Goal: Task Accomplishment & Management: Use online tool/utility

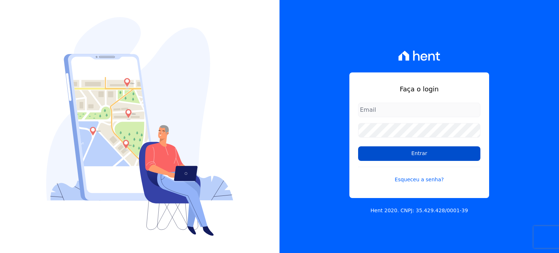
type input "[EMAIL_ADDRESS][PERSON_NAME][DOMAIN_NAME]"
click at [415, 151] on input "Entrar" at bounding box center [419, 153] width 122 height 15
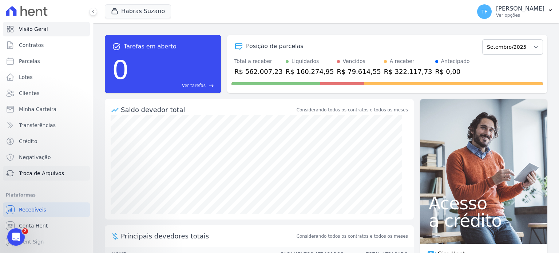
click at [43, 170] on span "Troca de Arquivos" at bounding box center [41, 173] width 45 height 7
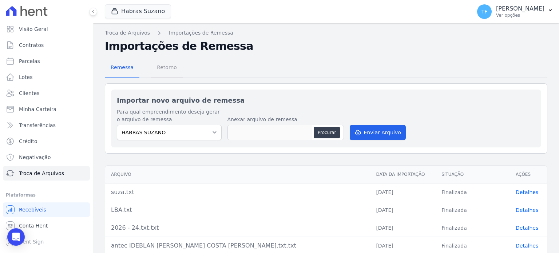
click at [162, 68] on span "Retorno" at bounding box center [167, 67] width 29 height 15
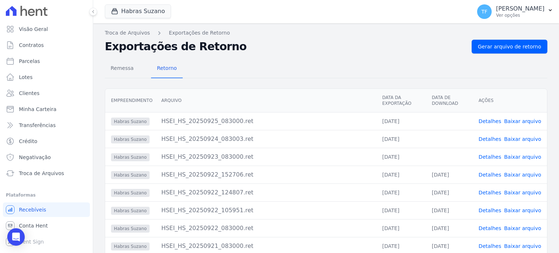
click at [518, 156] on link "Baixar arquivo" at bounding box center [522, 157] width 37 height 6
click at [489, 154] on link "Detalhes" at bounding box center [490, 157] width 23 height 6
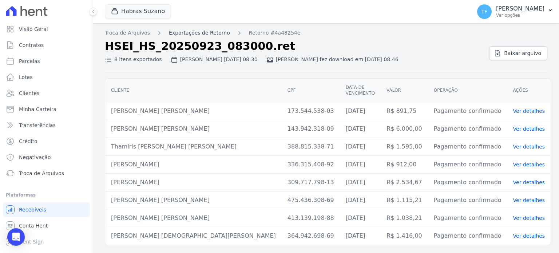
click at [197, 33] on link "Exportações de Retorno" at bounding box center [199, 33] width 61 height 8
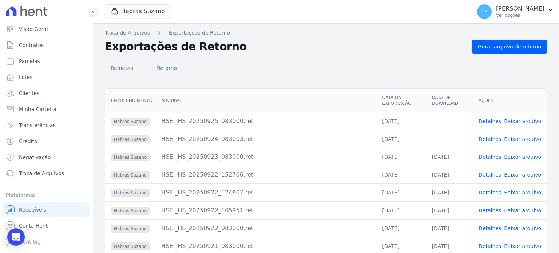
click at [516, 139] on link "Baixar arquivo" at bounding box center [522, 139] width 37 height 6
click at [138, 32] on link "Troca de Arquivos" at bounding box center [127, 33] width 45 height 8
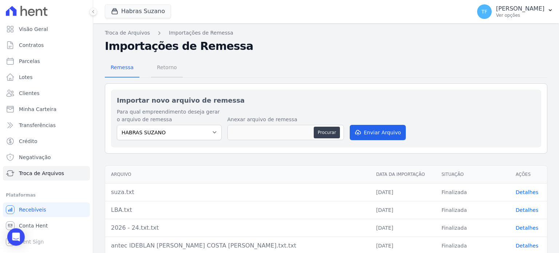
click at [164, 65] on span "Retorno" at bounding box center [167, 67] width 29 height 15
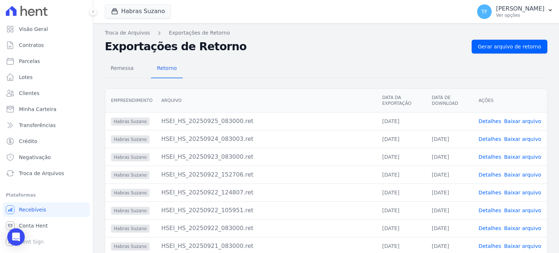
click at [514, 123] on link "Baixar arquivo" at bounding box center [522, 121] width 37 height 6
click at [504, 51] on link "Gerar arquivo de retorno" at bounding box center [510, 47] width 76 height 14
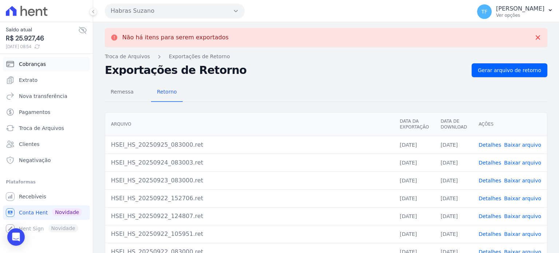
click at [35, 64] on span "Cobranças" at bounding box center [32, 63] width 27 height 7
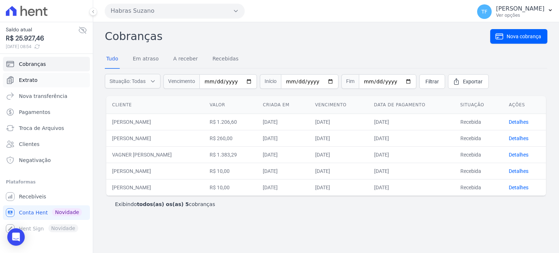
click at [28, 79] on span "Extrato" at bounding box center [28, 79] width 19 height 7
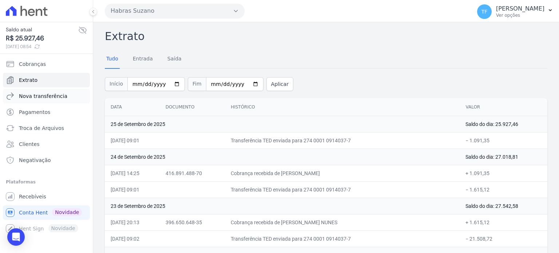
click at [31, 96] on span "Nova transferência" at bounding box center [43, 96] width 48 height 7
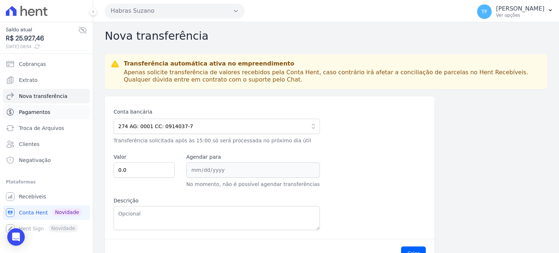
click at [34, 111] on span "Pagamentos" at bounding box center [34, 112] width 31 height 7
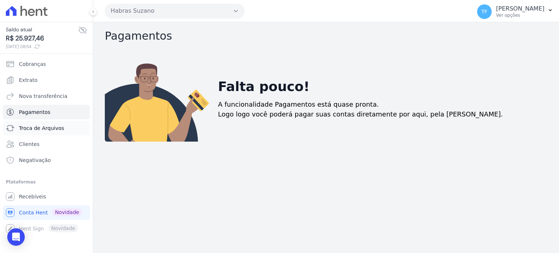
click at [32, 133] on link "Troca de Arquivos" at bounding box center [46, 128] width 87 height 15
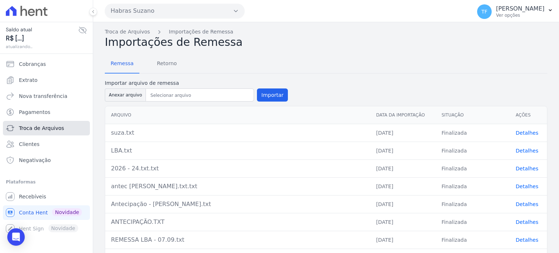
click at [31, 130] on span "Troca de Arquivos" at bounding box center [41, 128] width 45 height 7
click at [35, 145] on span "Clientes" at bounding box center [29, 144] width 20 height 7
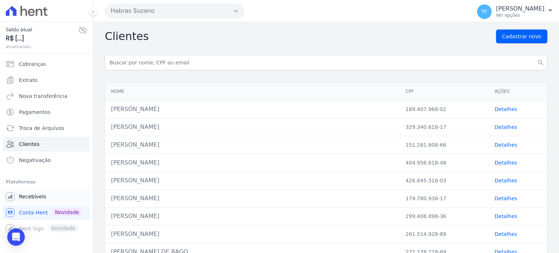
click at [31, 195] on span "Recebíveis" at bounding box center [32, 196] width 27 height 7
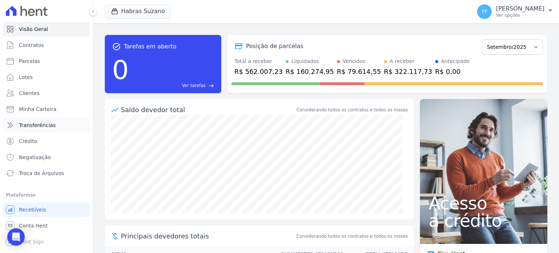
click at [37, 129] on link "Transferências" at bounding box center [46, 125] width 87 height 15
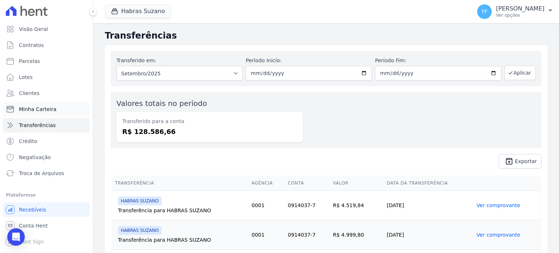
click at [41, 107] on span "Minha Carteira" at bounding box center [38, 109] width 38 height 7
click at [34, 105] on link "Minha Carteira" at bounding box center [46, 109] width 87 height 15
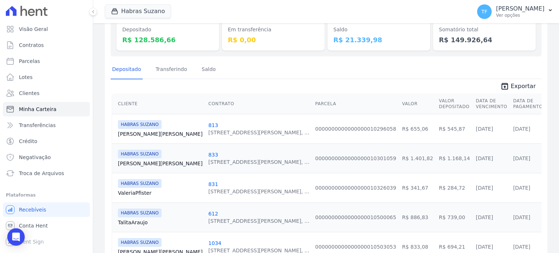
scroll to position [74, 0]
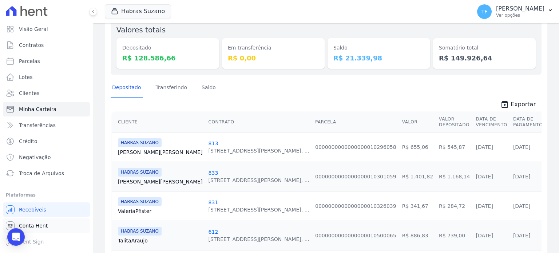
click at [32, 222] on span "Conta Hent" at bounding box center [33, 225] width 29 height 7
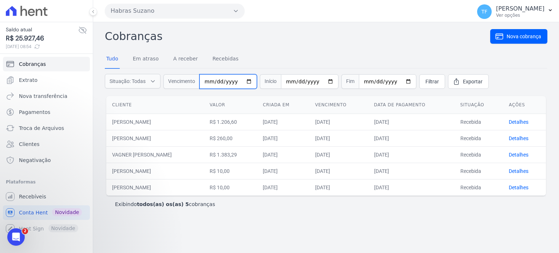
click at [249, 82] on input "date" at bounding box center [229, 81] width 58 height 15
type input "[DATE]"
click at [289, 83] on input "date" at bounding box center [310, 81] width 58 height 15
type input "[DATE]"
click at [233, 81] on input "[DATE]" at bounding box center [229, 81] width 58 height 15
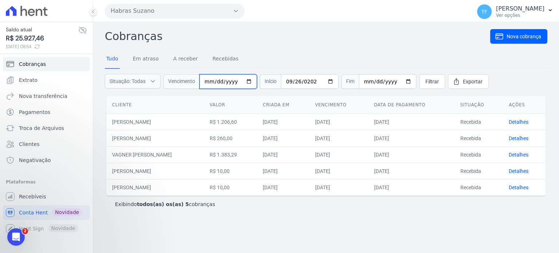
click at [217, 82] on input "date" at bounding box center [229, 81] width 58 height 15
click at [230, 82] on input "date" at bounding box center [229, 81] width 58 height 15
click at [284, 80] on input "[DATE]" at bounding box center [310, 81] width 58 height 15
type input "[DATE]"
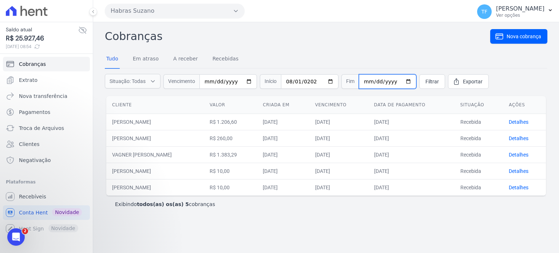
click at [362, 80] on input "date" at bounding box center [388, 81] width 58 height 15
type input "[DATE]"
click at [426, 81] on span "Filtrar" at bounding box center [432, 81] width 13 height 7
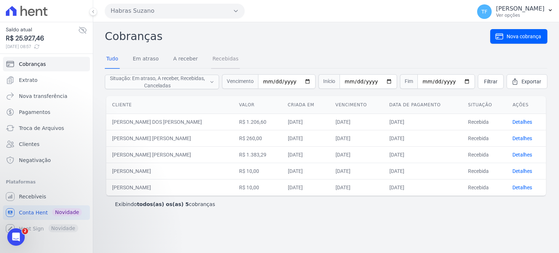
click at [211, 57] on link "Recebidas" at bounding box center [225, 59] width 29 height 19
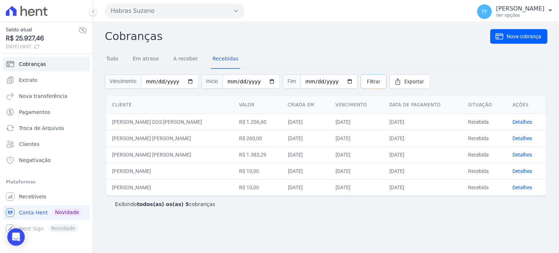
click at [367, 82] on span "Filtrar" at bounding box center [373, 81] width 13 height 7
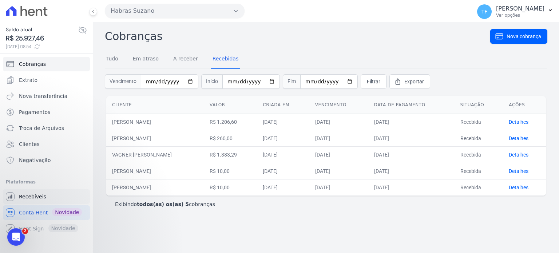
click at [30, 196] on span "Recebíveis" at bounding box center [32, 196] width 27 height 7
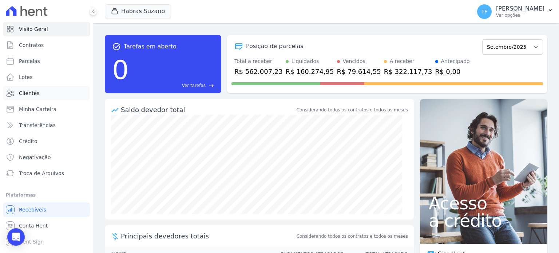
click at [42, 97] on link "Clientes" at bounding box center [46, 93] width 87 height 15
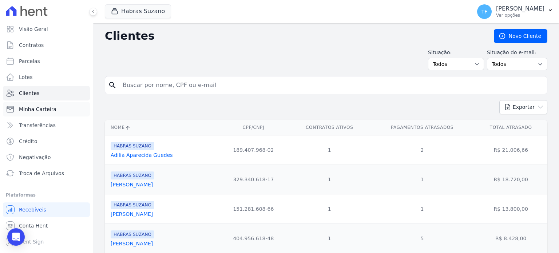
click at [22, 109] on span "Minha Carteira" at bounding box center [38, 109] width 38 height 7
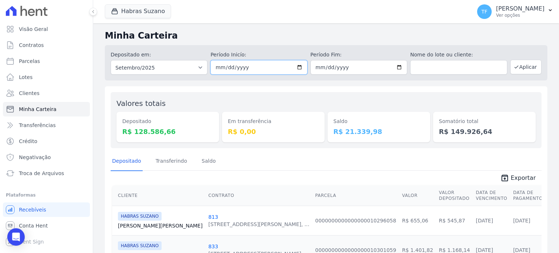
click at [297, 68] on input "[DATE]" at bounding box center [259, 67] width 97 height 15
type input "[DATE]"
click at [522, 66] on button "Aplicar" at bounding box center [526, 67] width 31 height 15
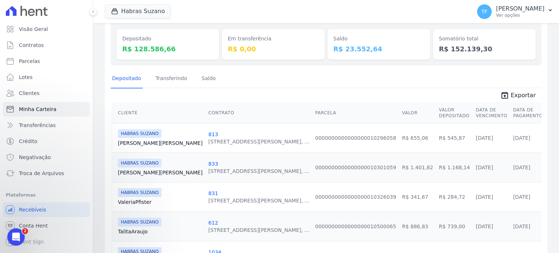
drag, startPoint x: 478, startPoint y: 50, endPoint x: 445, endPoint y: 51, distance: 33.2
click at [445, 51] on dd "R$ 152.139,30" at bounding box center [484, 49] width 91 height 10
copy dd "152.139,30"
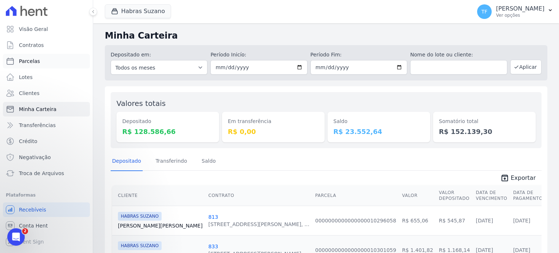
click at [36, 68] on link "Parcelas" at bounding box center [46, 61] width 87 height 15
select select
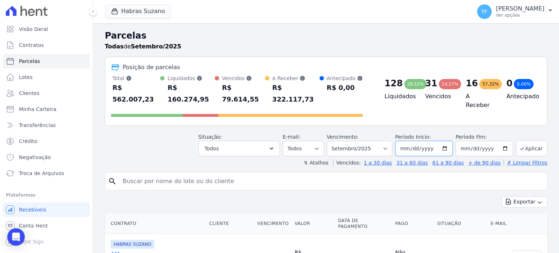
click at [445, 141] on input "[DATE]" at bounding box center [425, 148] width 58 height 15
type input "[DATE]"
click at [275, 145] on icon "button" at bounding box center [271, 148] width 7 height 7
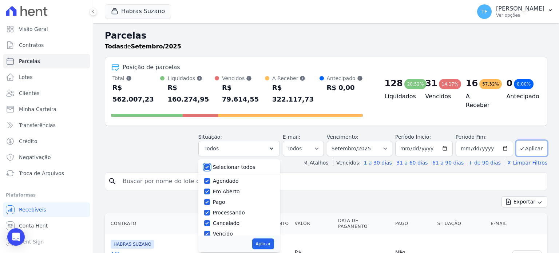
click at [210, 164] on input "Selecionar todos" at bounding box center [207, 167] width 6 height 6
checkbox input "false"
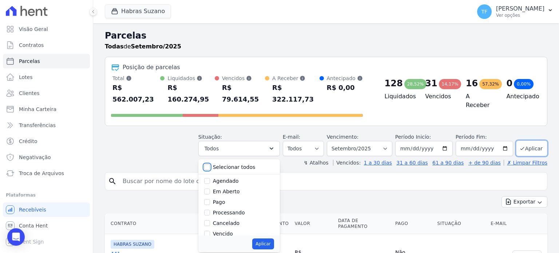
checkbox input "false"
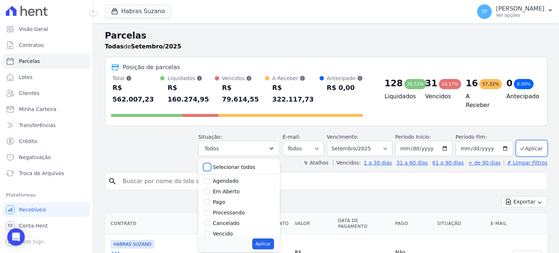
checkbox input "false"
click at [210, 199] on input "Pago" at bounding box center [207, 202] width 6 height 6
checkbox input "true"
click at [270, 239] on button "Aplicar" at bounding box center [262, 244] width 21 height 11
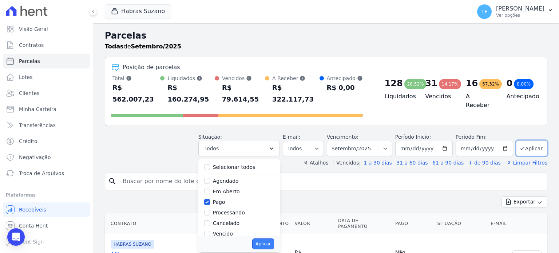
select select "paid"
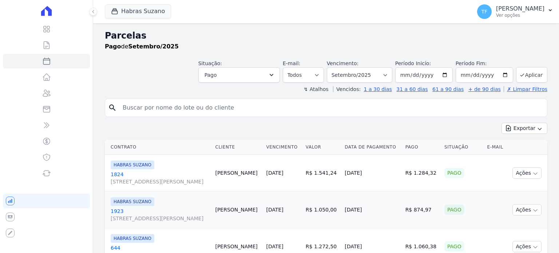
select select
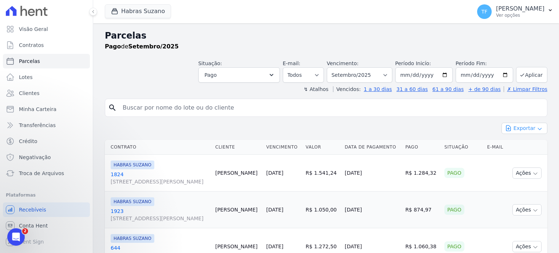
click at [540, 128] on button "Exportar" at bounding box center [525, 128] width 46 height 11
click at [525, 156] on span "Exportar CSV" at bounding box center [524, 157] width 39 height 7
click at [390, 76] on select "[GEOGRAPHIC_DATA] por período ──────── Todos os meses Julho/2022 Agosto/2022 Se…" at bounding box center [360, 74] width 66 height 15
click at [280, 74] on button "Pago" at bounding box center [240, 74] width 82 height 15
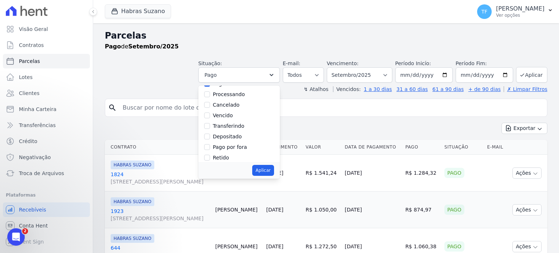
scroll to position [48, 0]
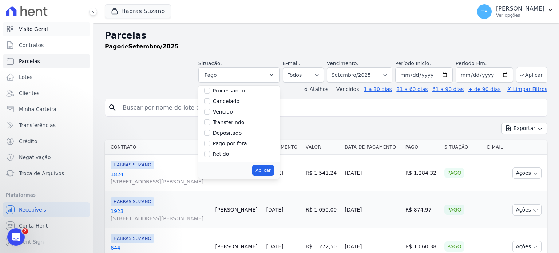
click at [44, 29] on span "Visão Geral" at bounding box center [33, 28] width 29 height 7
